Goal: Transaction & Acquisition: Subscribe to service/newsletter

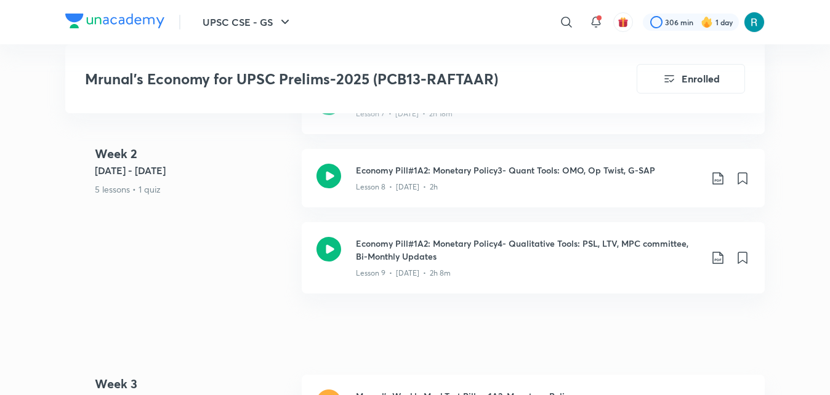
scroll to position [1389, 0]
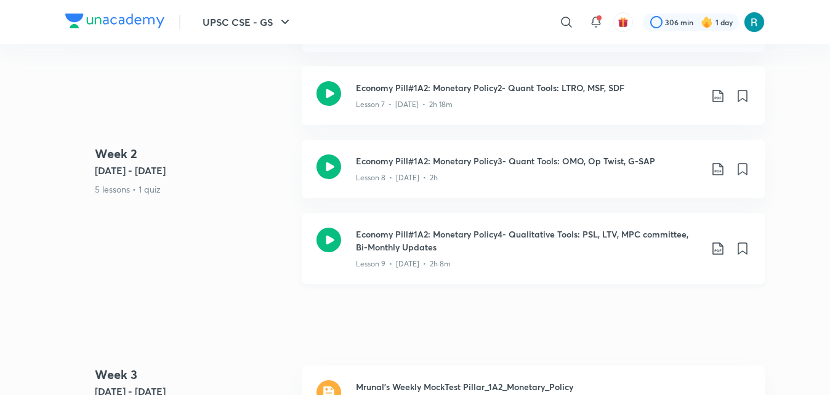
click at [329, 238] on icon at bounding box center [328, 240] width 25 height 25
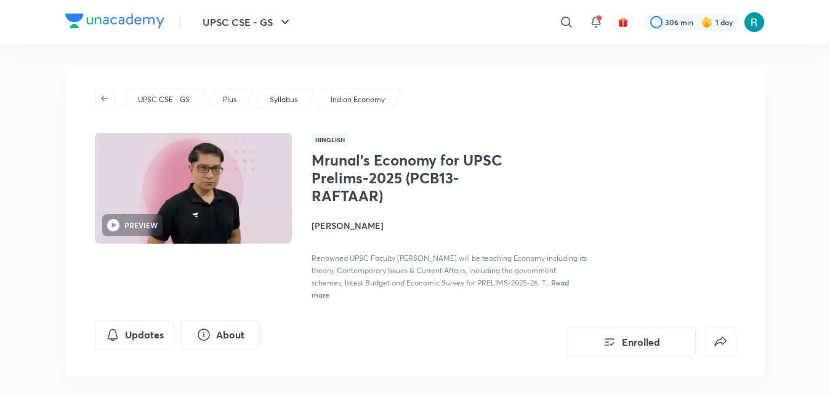
click at [756, 26] on img at bounding box center [754, 22] width 21 height 21
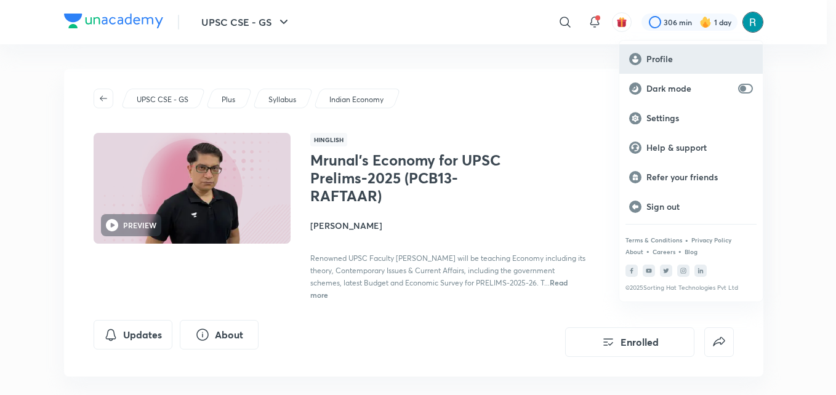
click at [675, 63] on p "Profile" at bounding box center [699, 59] width 106 height 11
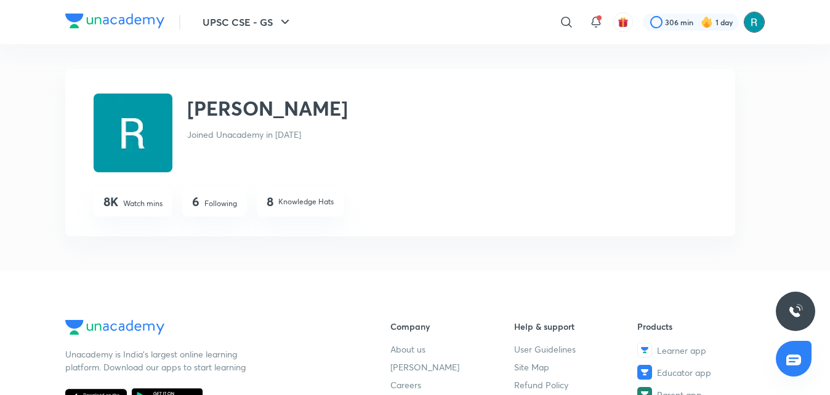
click at [746, 20] on img at bounding box center [754, 22] width 21 height 21
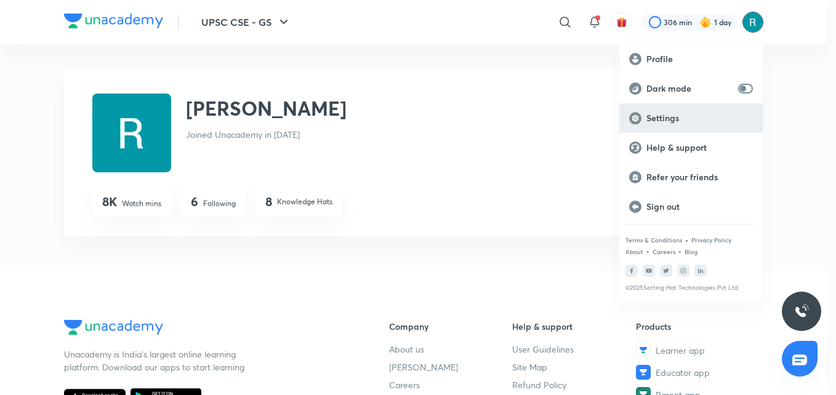
click at [662, 116] on p "Settings" at bounding box center [699, 118] width 106 height 11
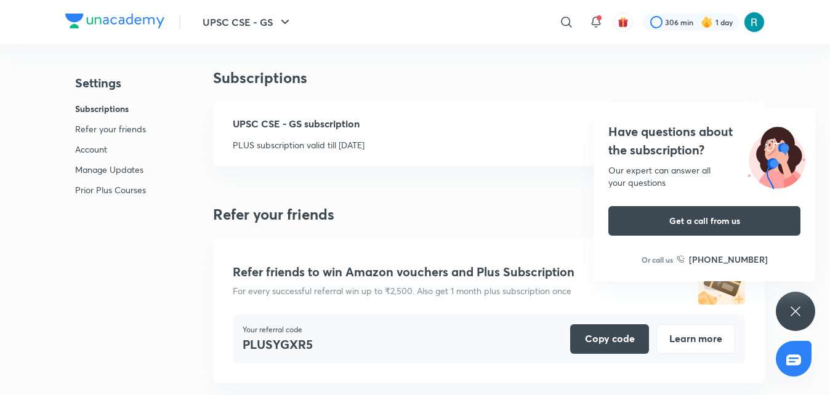
click at [787, 311] on div "Have questions about the subscription? Our expert can answer all your questions…" at bounding box center [795, 311] width 39 height 39
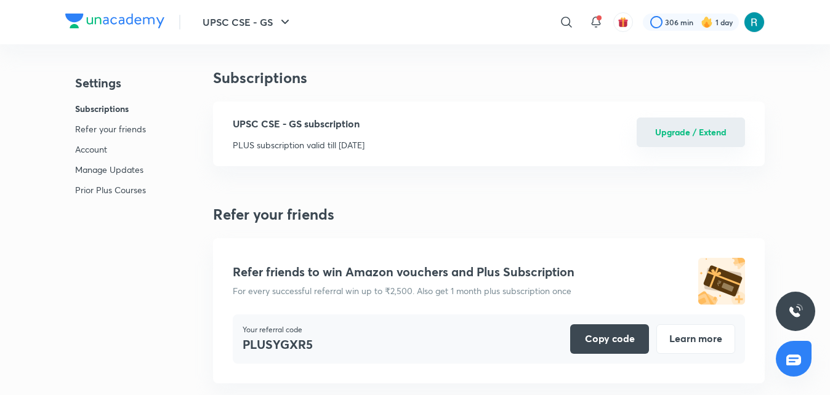
click at [694, 135] on button "Upgrade / Extend" at bounding box center [690, 133] width 108 height 30
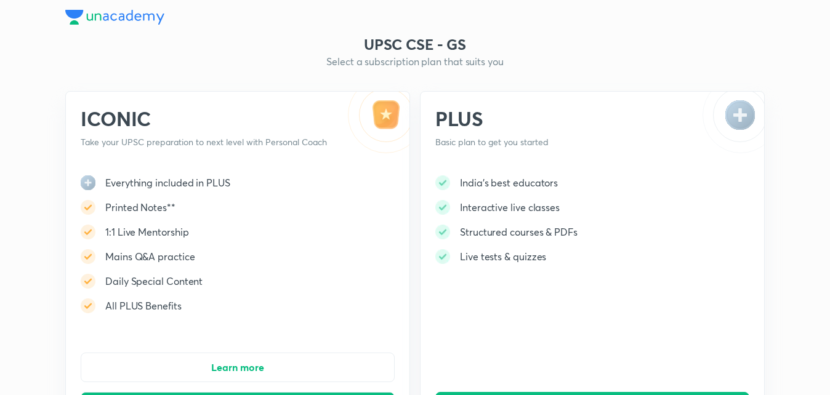
scroll to position [52, 0]
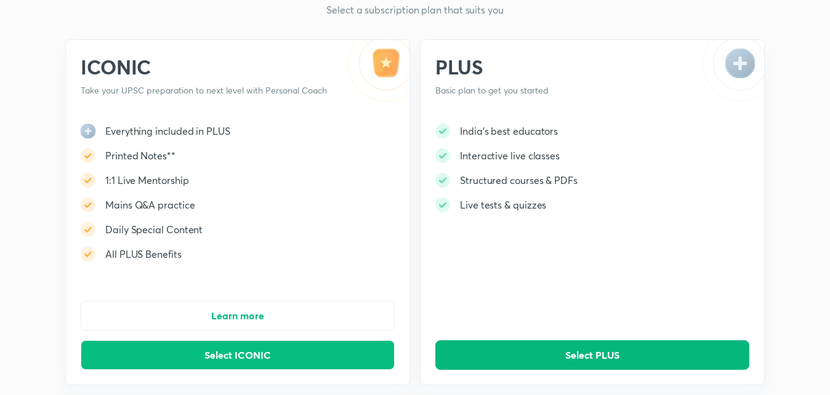
click at [545, 342] on button "Select PLUS" at bounding box center [592, 355] width 314 height 30
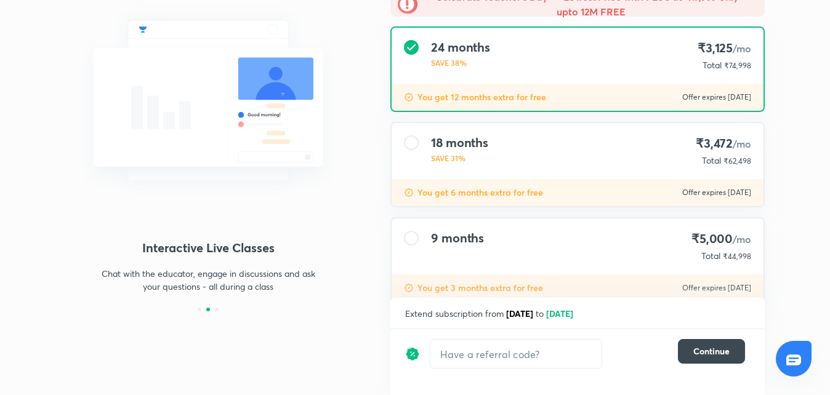
scroll to position [163, 0]
